Goal: Information Seeking & Learning: Learn about a topic

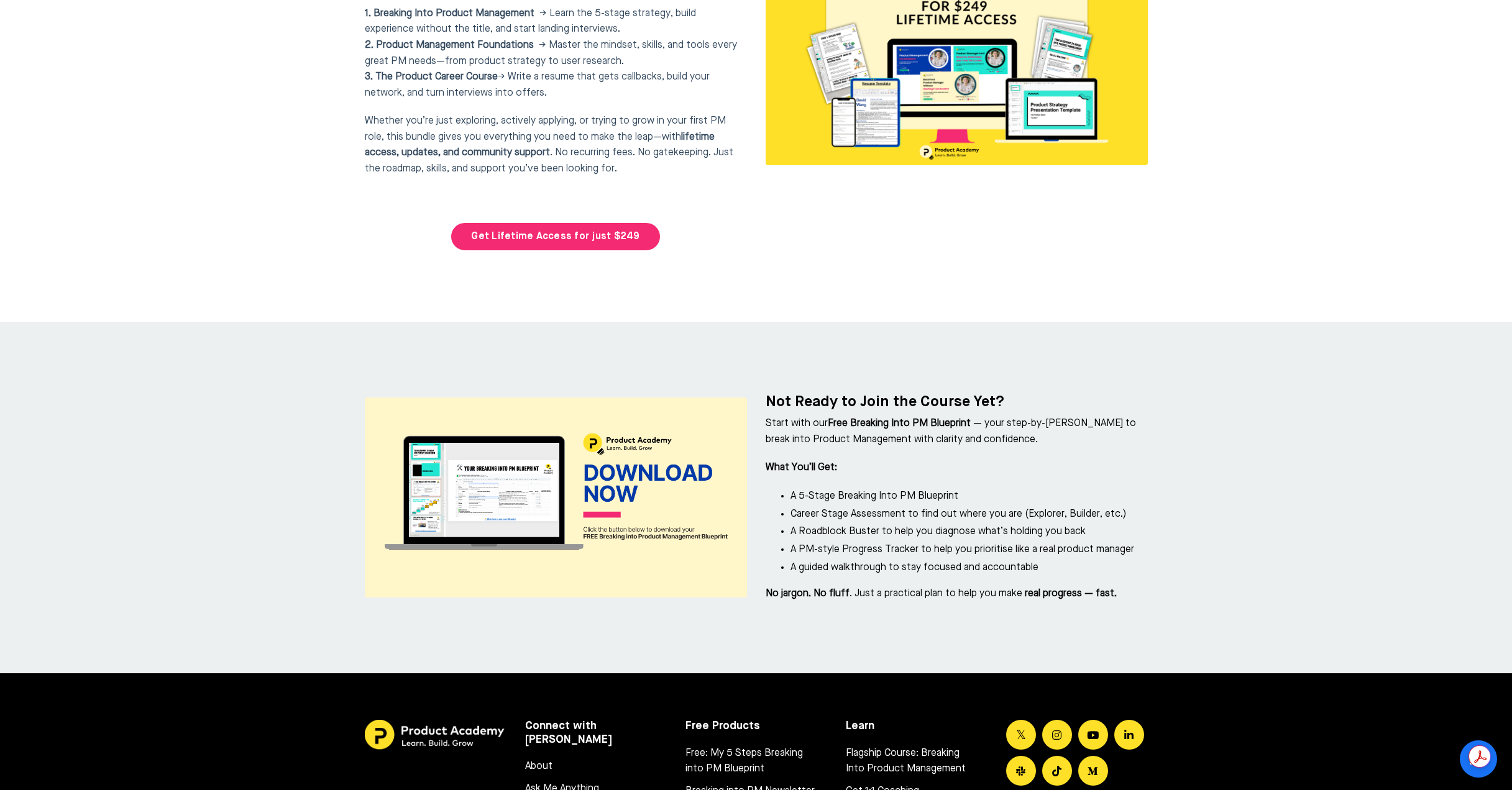
scroll to position [5431, 0]
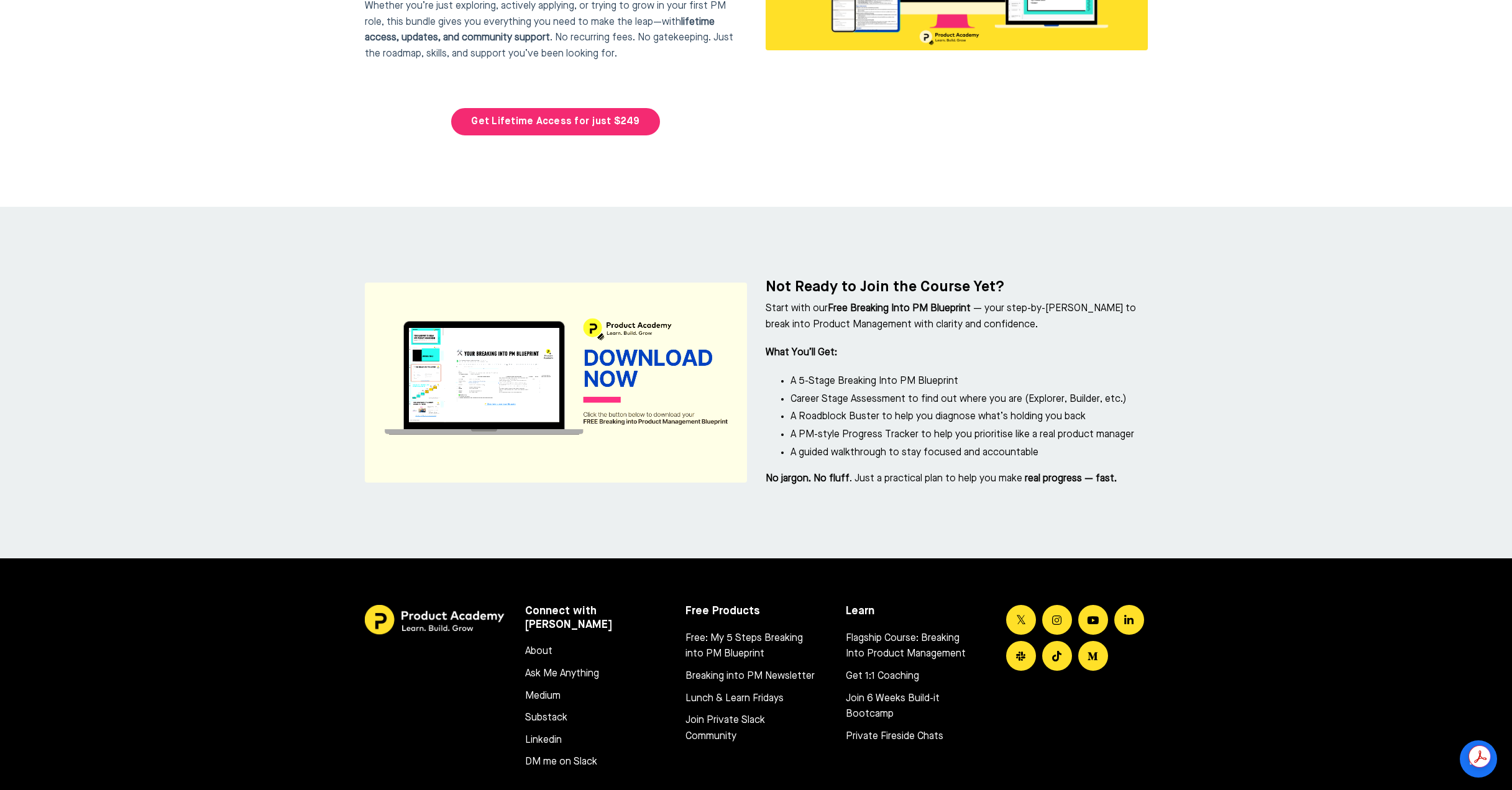
click at [617, 327] on img at bounding box center [555, 383] width 382 height 200
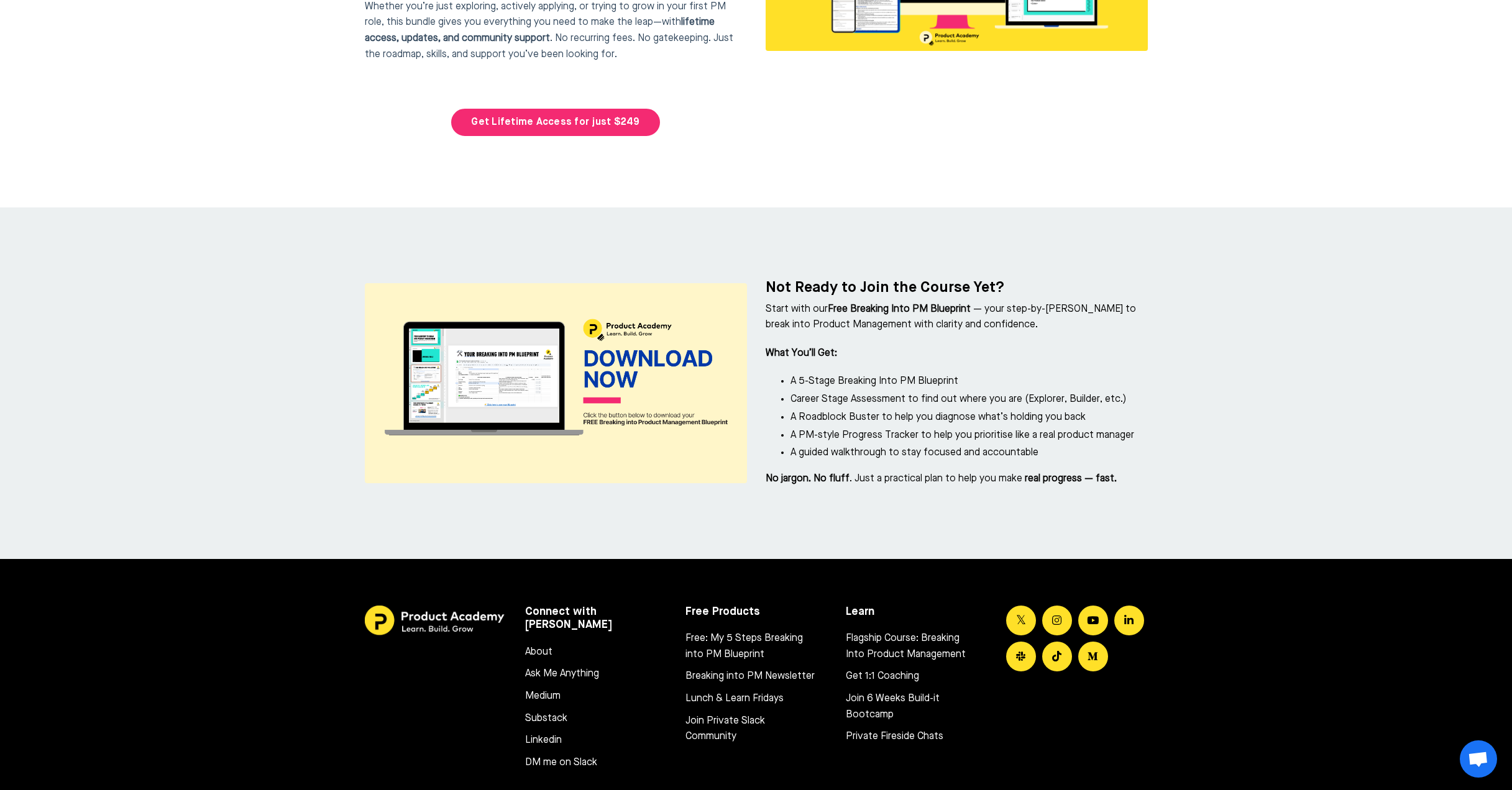
scroll to position [5483, 0]
click at [233, 207] on div at bounding box center [756, 383] width 1512 height 352
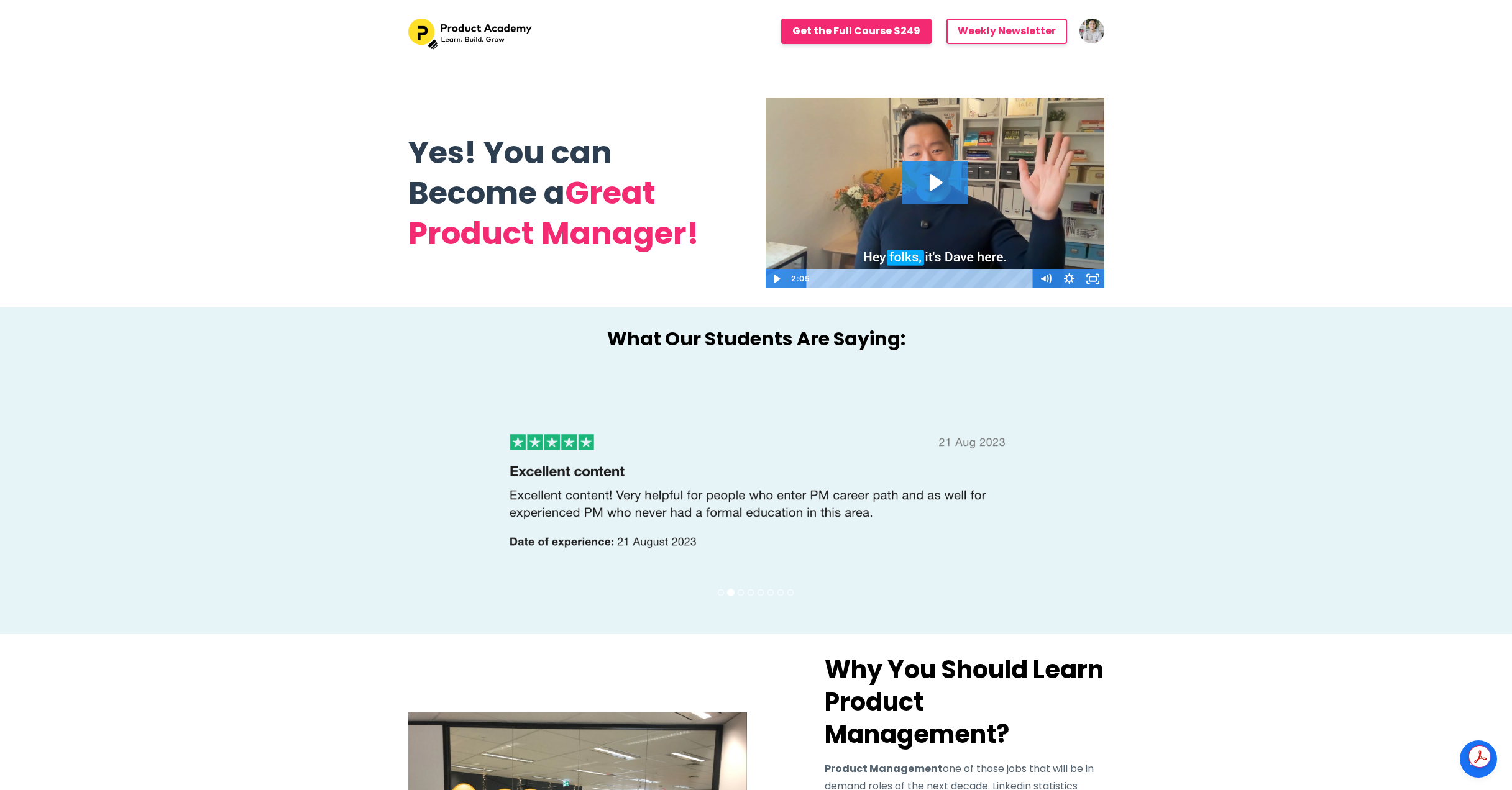
click at [492, 340] on div "What Our Students Are Saying:" at bounding box center [757, 339] width 715 height 44
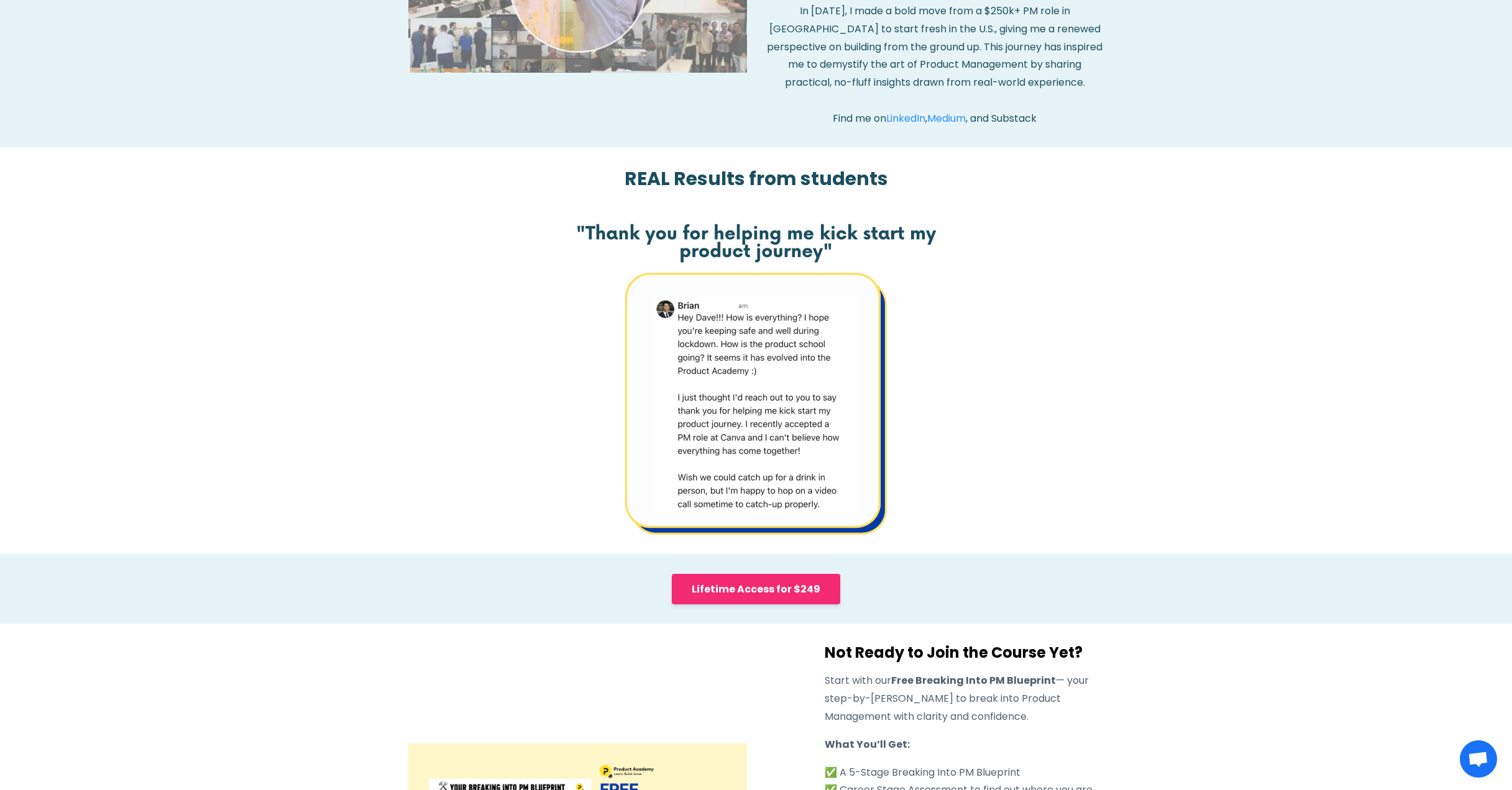
scroll to position [5176, 0]
